Goal: Check status: Check status

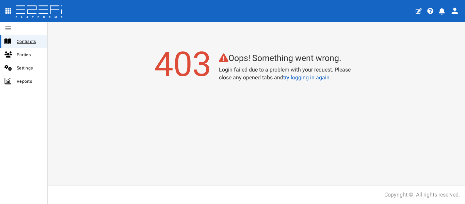
click at [22, 42] on span "Contracts" at bounding box center [29, 41] width 25 height 8
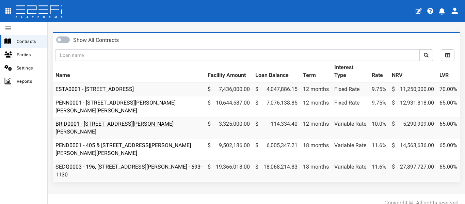
scroll to position [34, 0]
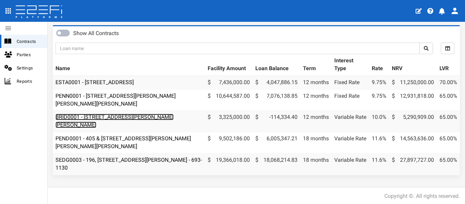
click at [111, 116] on link "BRID0001 - 11 Desertrose Crescent, Bridgeman Downs - 693-1176" at bounding box center [115, 121] width 118 height 14
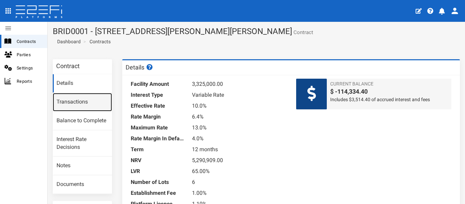
click at [83, 97] on link "Transactions" at bounding box center [82, 102] width 59 height 18
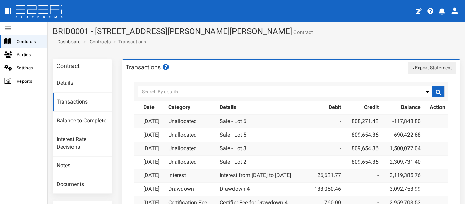
scroll to position [34, 0]
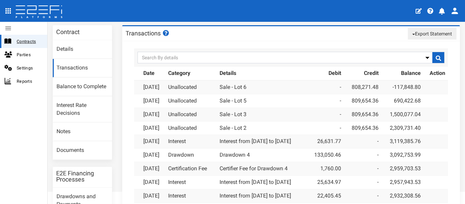
click at [25, 42] on span "Contracts" at bounding box center [29, 41] width 25 height 8
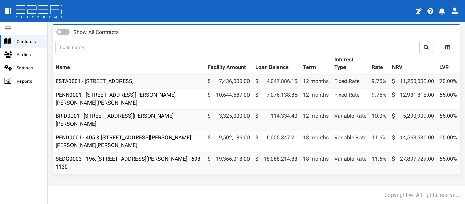
scroll to position [40, 0]
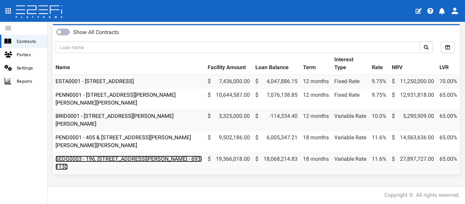
click at [127, 156] on link "SEDG0003 - 196, [STREET_ADDRESS][PERSON_NAME] - 693-1130" at bounding box center [129, 163] width 146 height 14
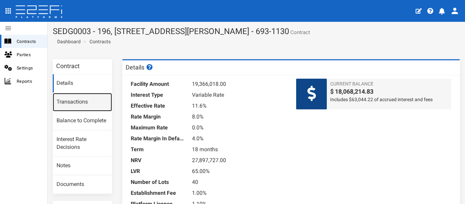
click at [75, 101] on link "Transactions" at bounding box center [82, 102] width 59 height 18
